Goal: Transaction & Acquisition: Purchase product/service

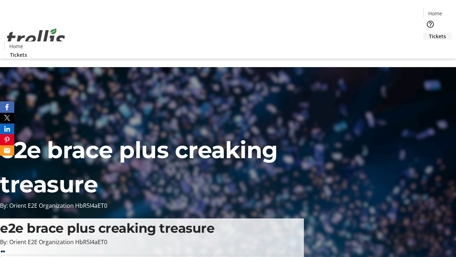
click at [429, 32] on span "Tickets" at bounding box center [437, 35] width 17 height 7
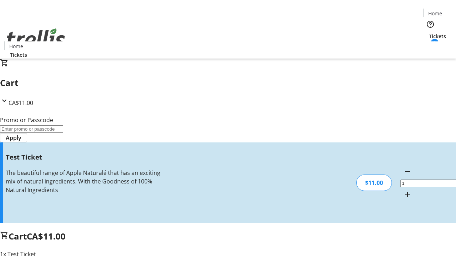
type input "UNLOCK"
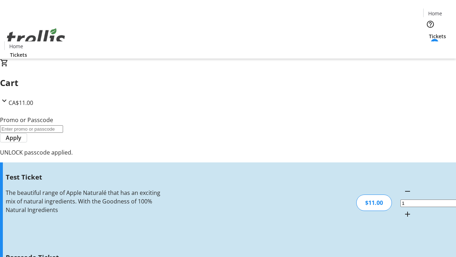
type input "5"
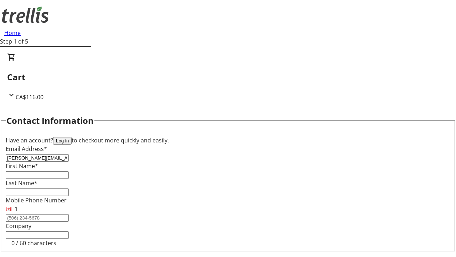
type input "[PERSON_NAME][EMAIL_ADDRESS][DOMAIN_NAME]"
type input "[PERSON_NAME]"
type input "Torphy"
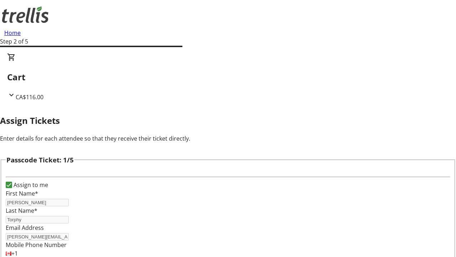
type input "[PERSON_NAME]"
type input "Jayde"
type input "[PERSON_NAME]"
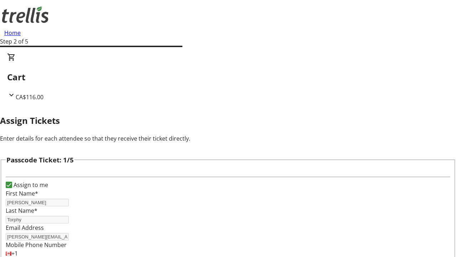
type input "[PERSON_NAME]"
checkbox input "true"
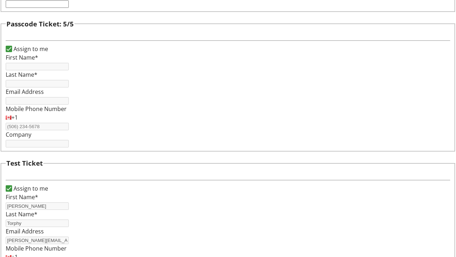
type input "[PERSON_NAME]"
type input "Torphy"
type input "[PERSON_NAME][EMAIL_ADDRESS][DOMAIN_NAME]"
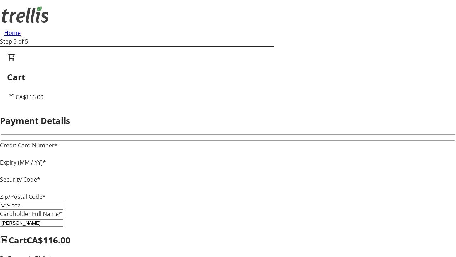
type input "V1Y 0C2"
